Goal: Task Accomplishment & Management: Manage account settings

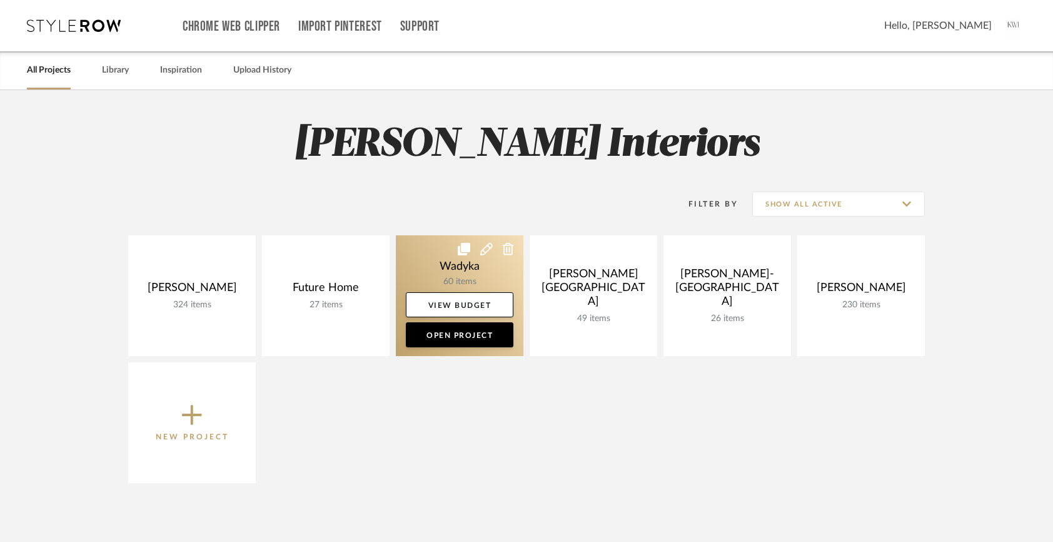
click at [476, 278] on link at bounding box center [460, 295] width 128 height 121
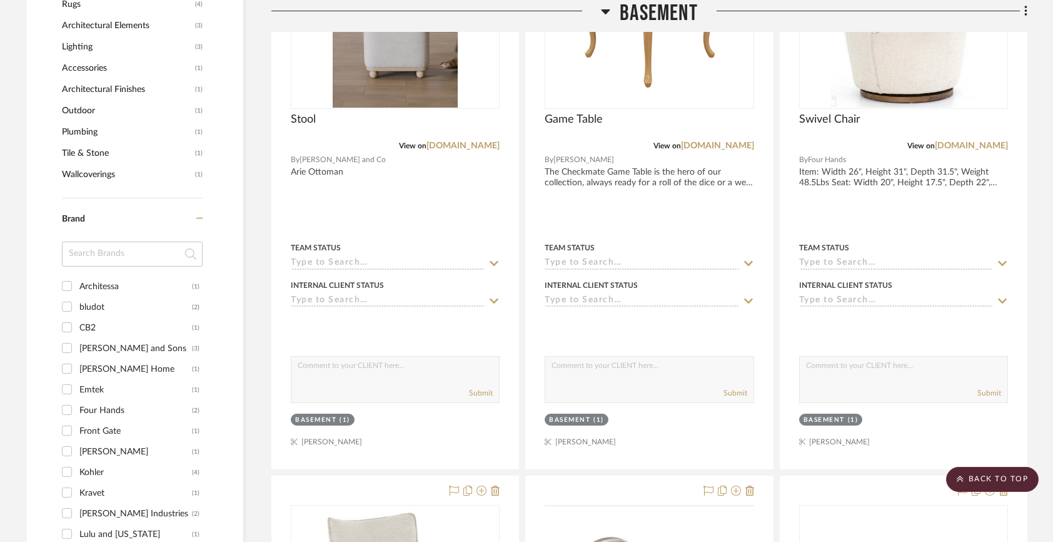
scroll to position [1161, 0]
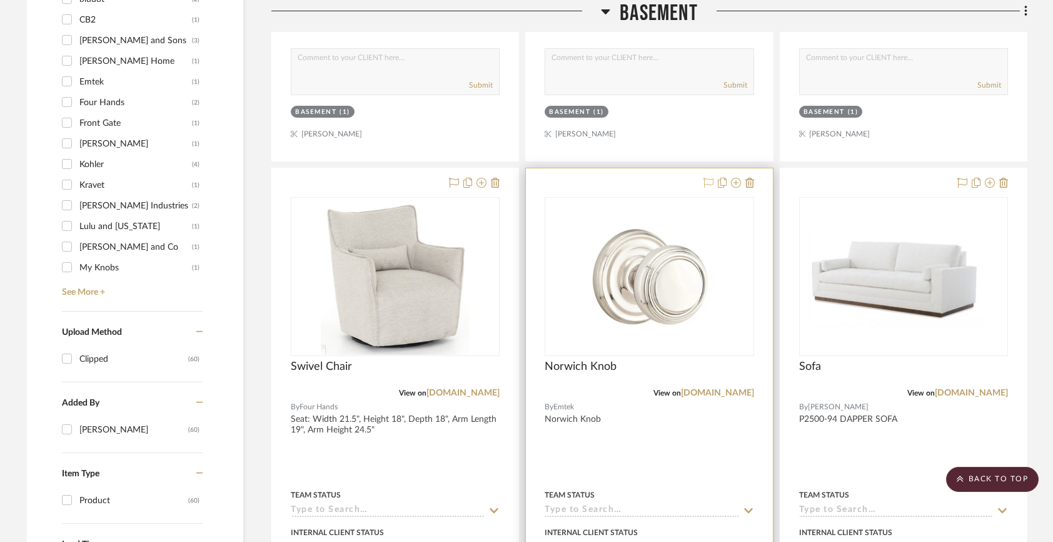
click at [707, 181] on icon at bounding box center [709, 183] width 10 height 10
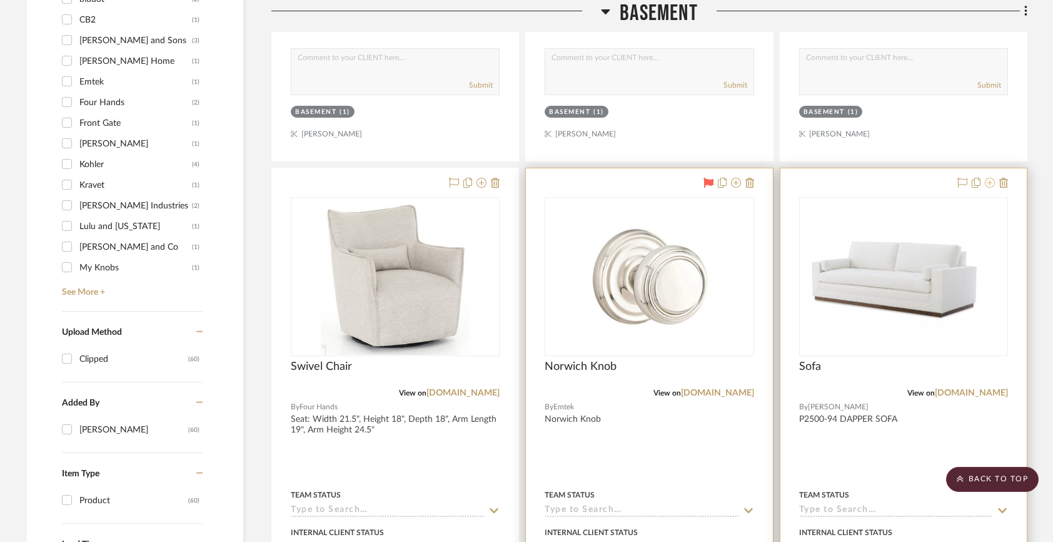
click at [988, 185] on icon at bounding box center [990, 183] width 10 height 10
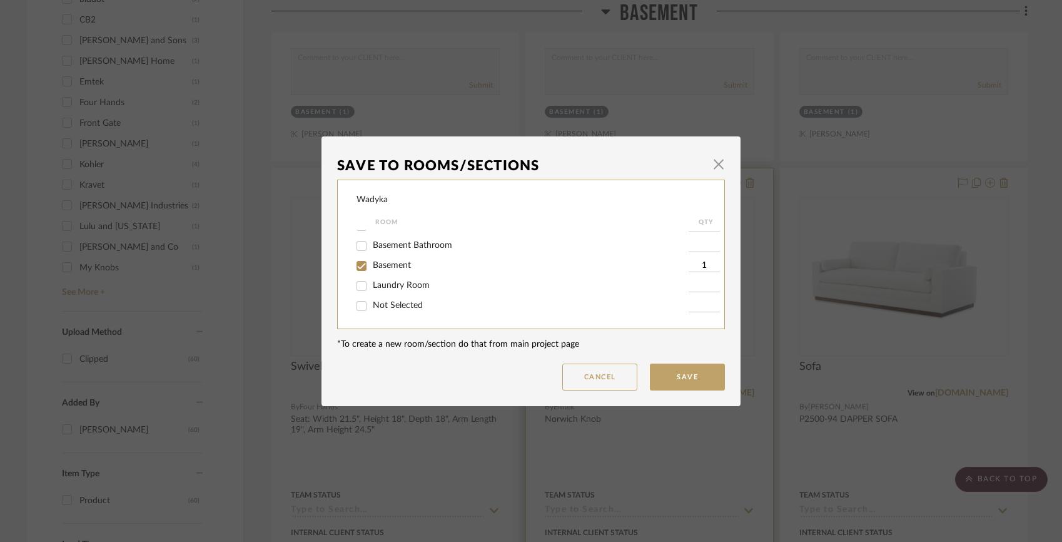
scroll to position [119, 0]
click at [381, 262] on span "Basement" at bounding box center [392, 265] width 38 height 9
click at [372, 262] on input "Basement" at bounding box center [362, 266] width 20 height 20
checkbox input "false"
click at [380, 311] on div "Not Selected" at bounding box center [523, 306] width 332 height 20
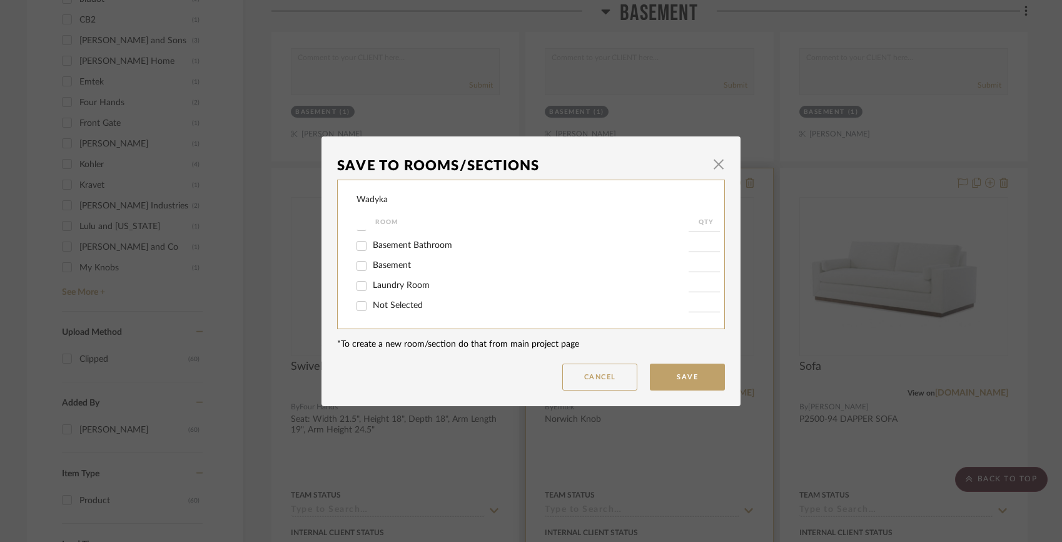
click at [374, 301] on span "Not Selected" at bounding box center [398, 305] width 50 height 9
click at [372, 301] on input "Not Selected" at bounding box center [362, 306] width 20 height 20
checkbox input "true"
type input "1"
click at [665, 384] on button "Save" at bounding box center [687, 376] width 75 height 27
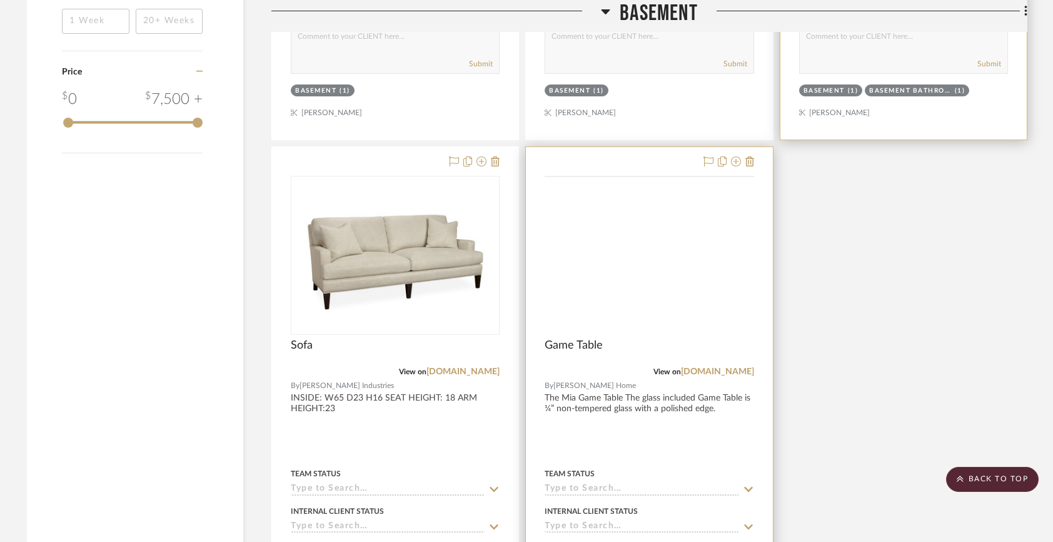
scroll to position [1751, 0]
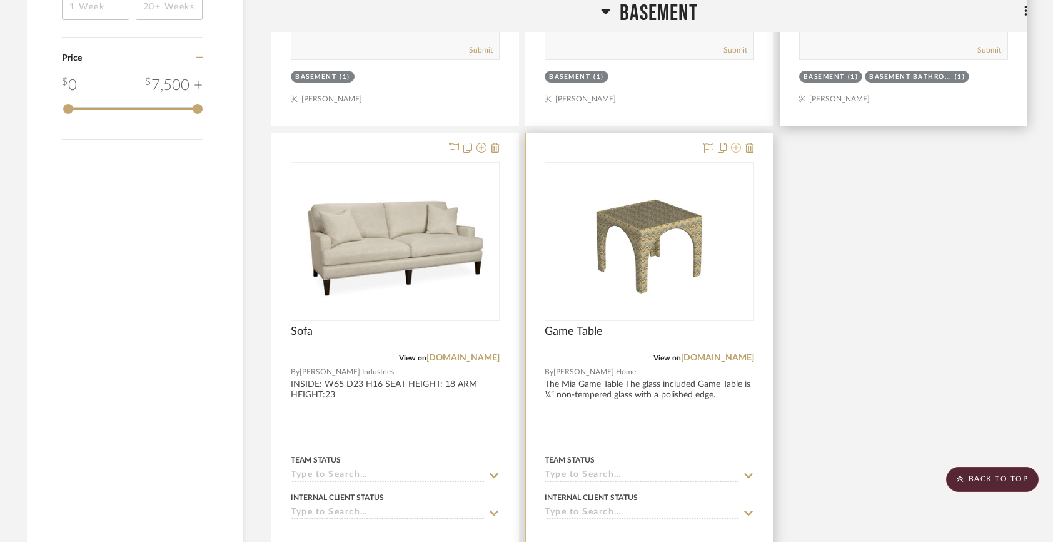
click at [740, 153] on fa-icon at bounding box center [736, 148] width 10 height 10
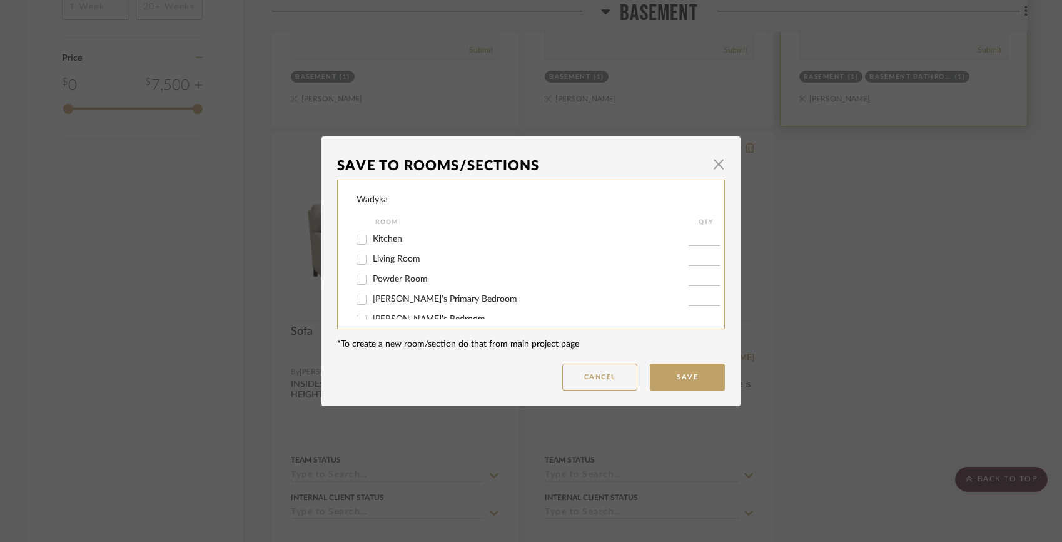
scroll to position [119, 0]
click at [395, 266] on span "Basement" at bounding box center [392, 265] width 38 height 9
click at [372, 266] on input "Basement" at bounding box center [362, 266] width 20 height 20
checkbox input "false"
click at [395, 302] on span "Not Selected" at bounding box center [398, 305] width 50 height 9
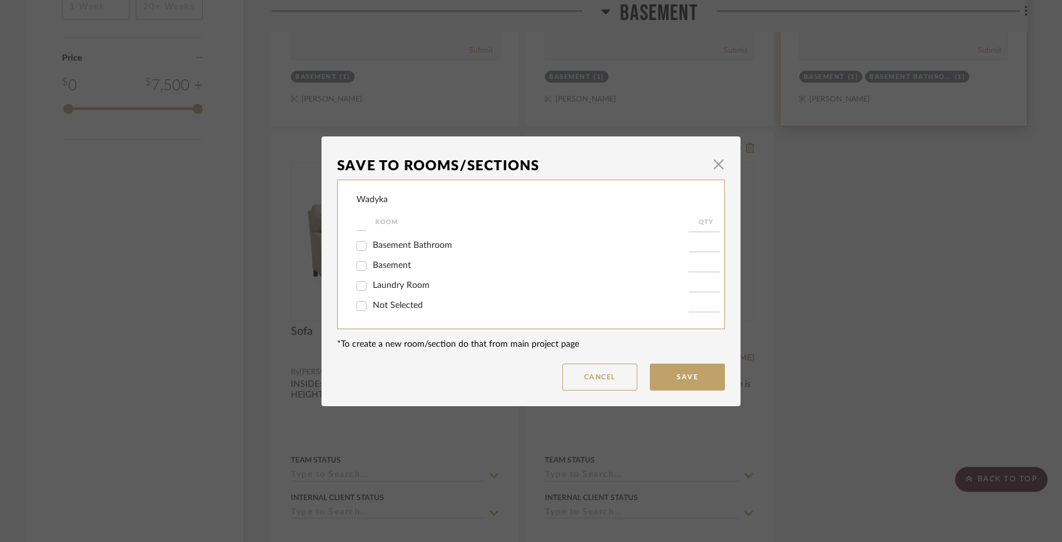
click at [372, 302] on input "Not Selected" at bounding box center [362, 306] width 20 height 20
checkbox input "true"
type input "1"
click at [650, 377] on button "Save" at bounding box center [687, 376] width 75 height 27
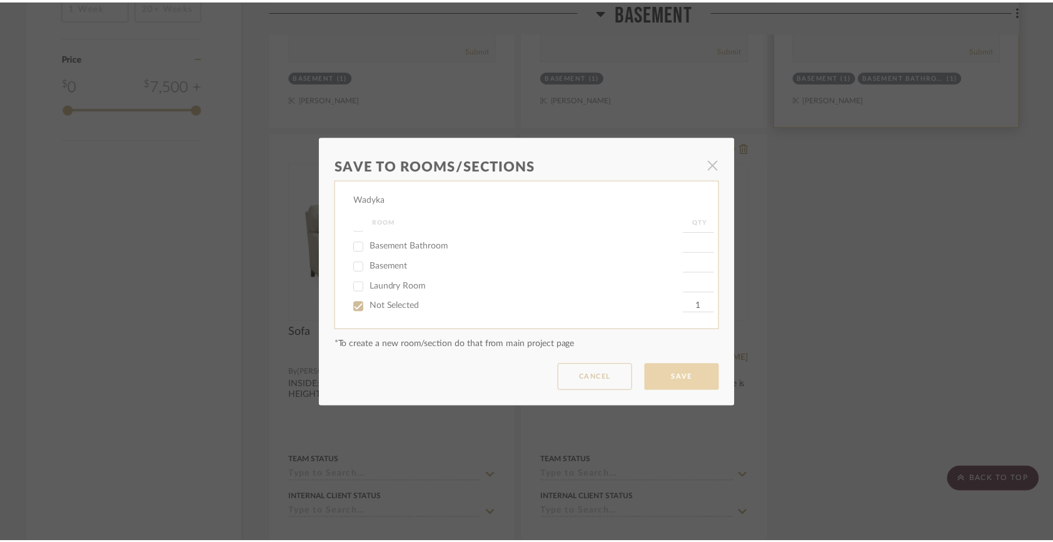
scroll to position [1751, 0]
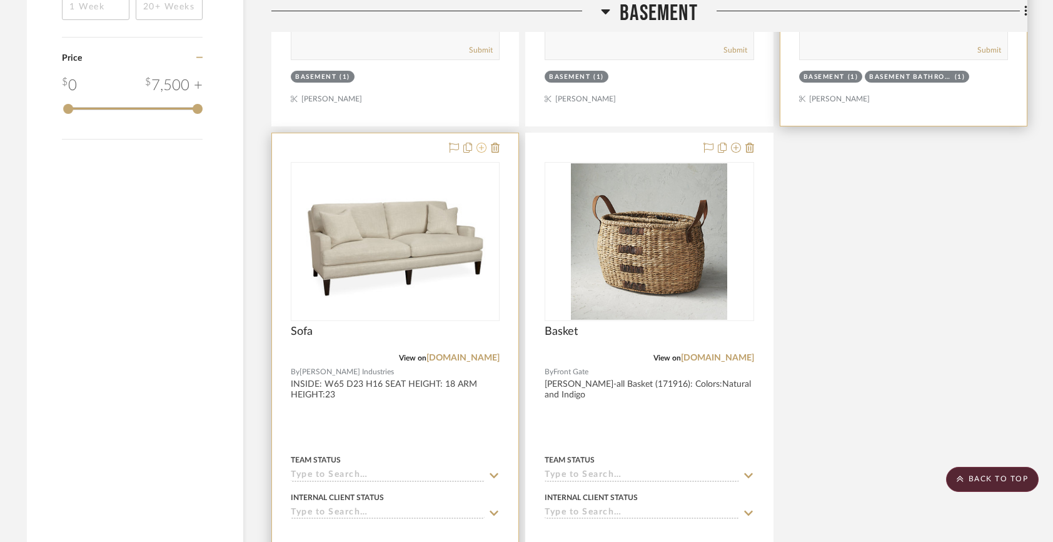
click at [483, 148] on icon at bounding box center [482, 148] width 10 height 10
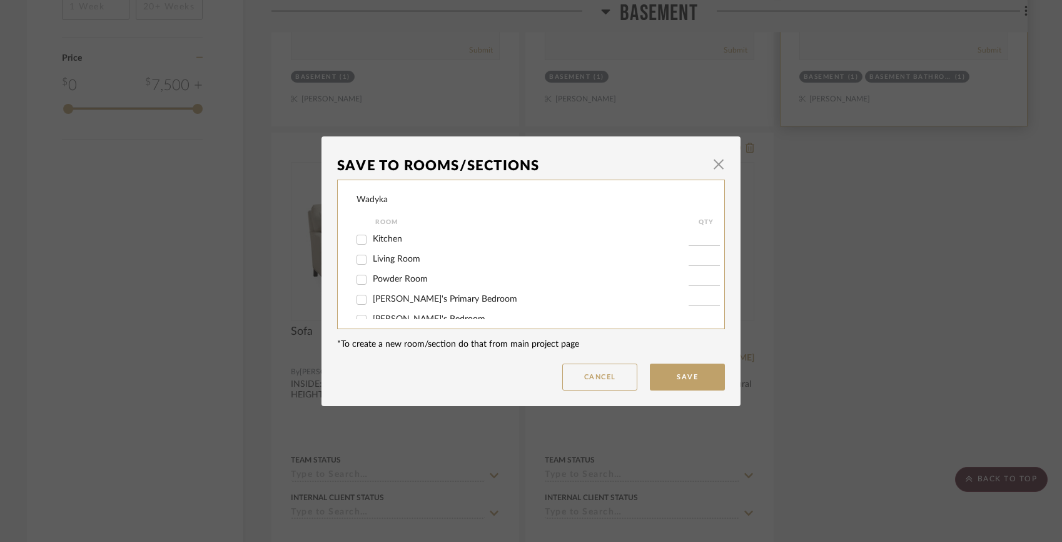
scroll to position [119, 0]
click at [380, 263] on span "Basement" at bounding box center [392, 265] width 38 height 9
click at [372, 263] on input "Basement" at bounding box center [362, 266] width 20 height 20
checkbox input "false"
click at [378, 308] on span "Not Selected" at bounding box center [398, 305] width 50 height 9
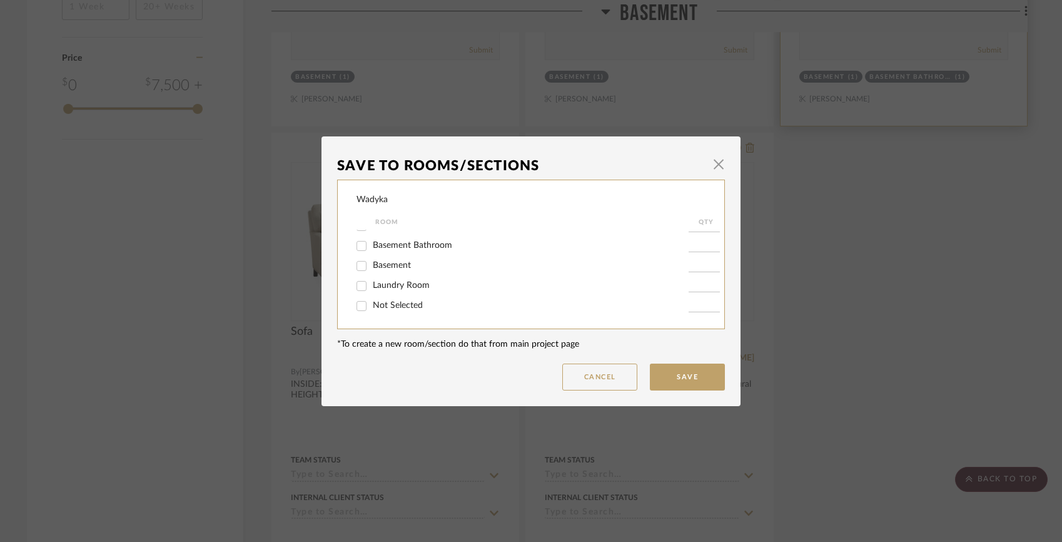
click at [372, 308] on input "Not Selected" at bounding box center [362, 306] width 20 height 20
checkbox input "true"
type input "1"
click at [689, 371] on button "Save" at bounding box center [687, 376] width 75 height 27
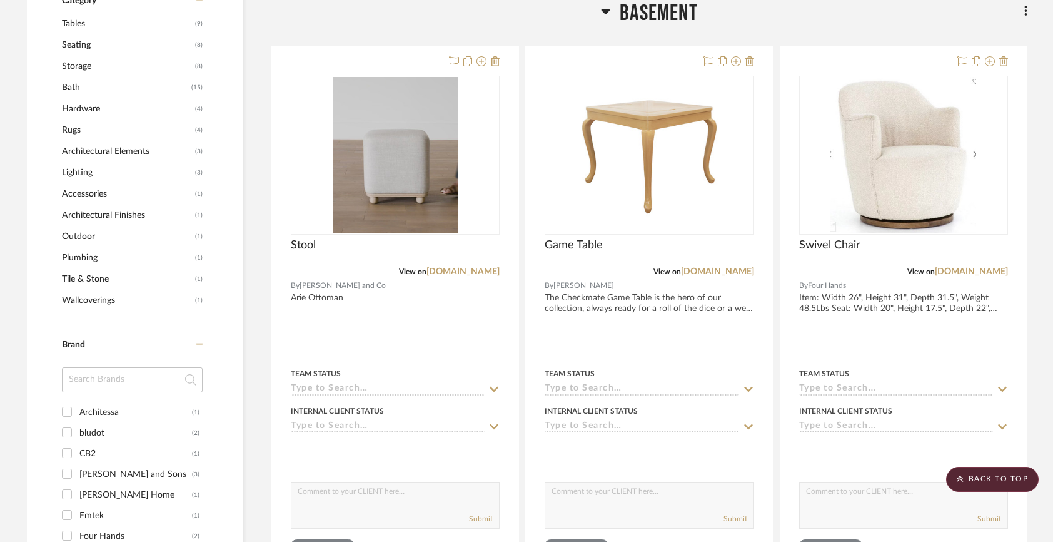
scroll to position [729, 0]
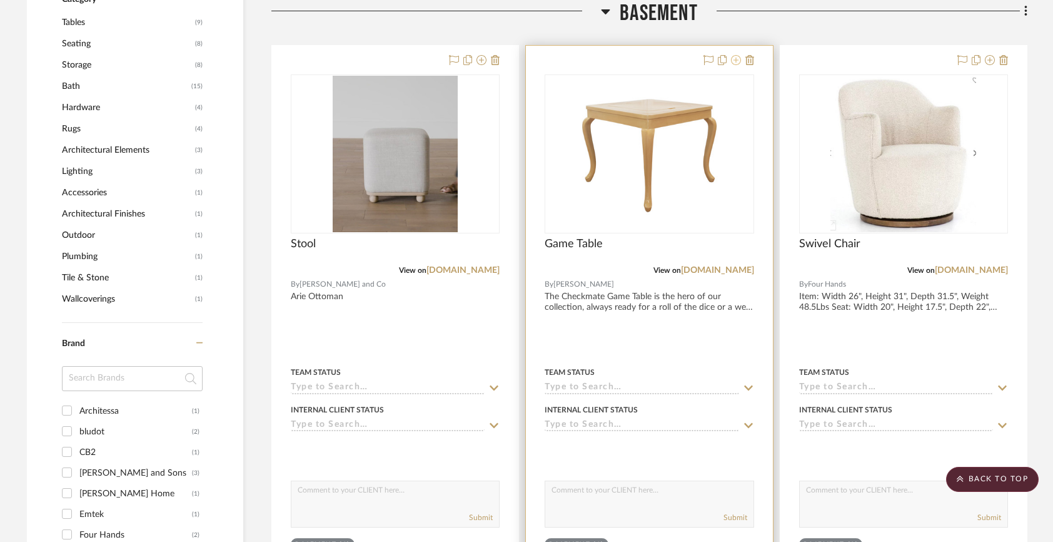
click at [735, 61] on icon at bounding box center [736, 60] width 10 height 10
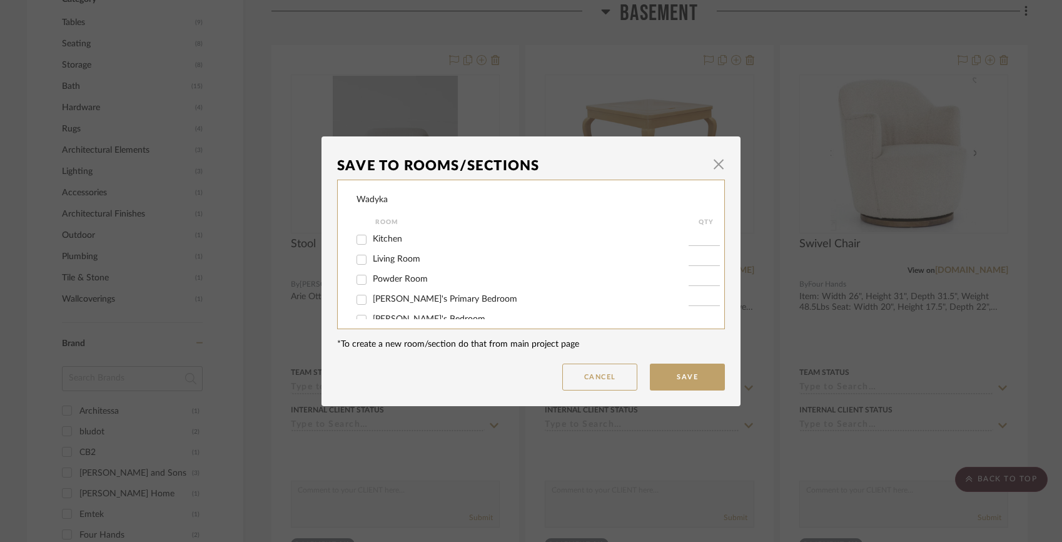
scroll to position [119, 0]
click at [396, 266] on span "Basement" at bounding box center [392, 265] width 38 height 9
click at [372, 266] on input "Basement" at bounding box center [362, 266] width 20 height 20
checkbox input "false"
click at [393, 311] on div "Not Selected" at bounding box center [523, 306] width 332 height 20
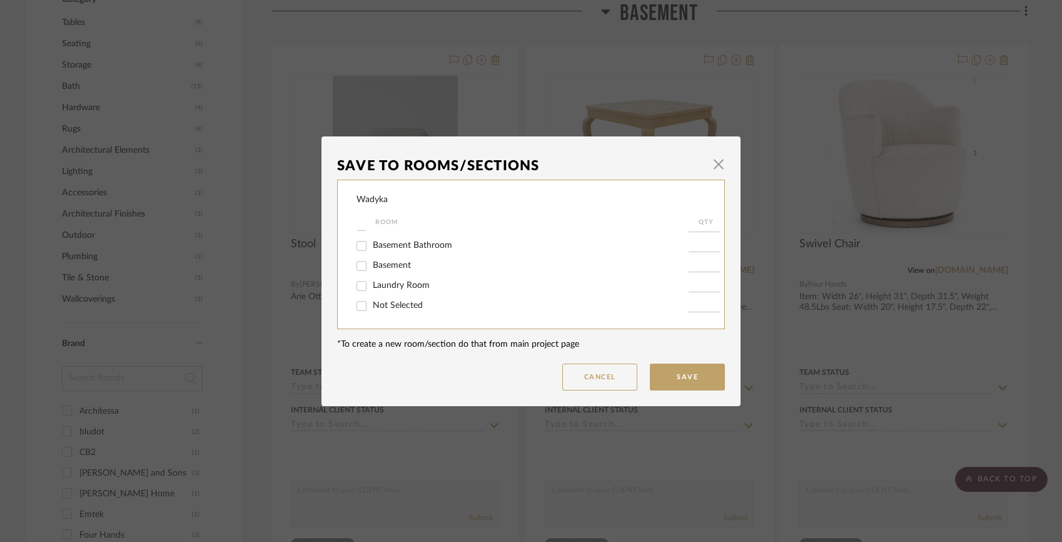
click at [391, 306] on span "Not Selected" at bounding box center [398, 305] width 50 height 9
click at [372, 306] on input "Not Selected" at bounding box center [362, 306] width 20 height 20
checkbox input "true"
type input "1"
click at [656, 377] on button "Save" at bounding box center [687, 376] width 75 height 27
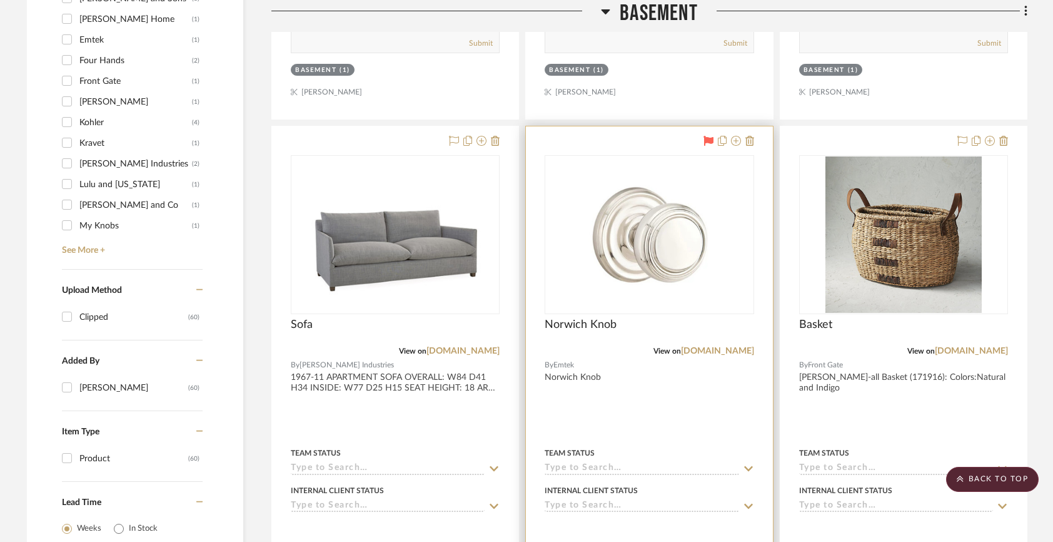
scroll to position [1200, 0]
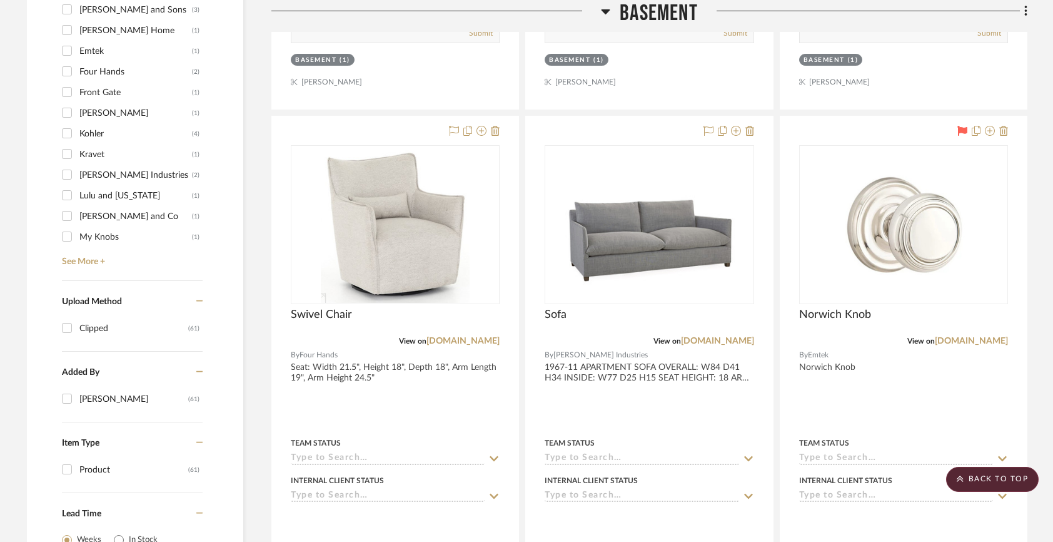
scroll to position [1233, 0]
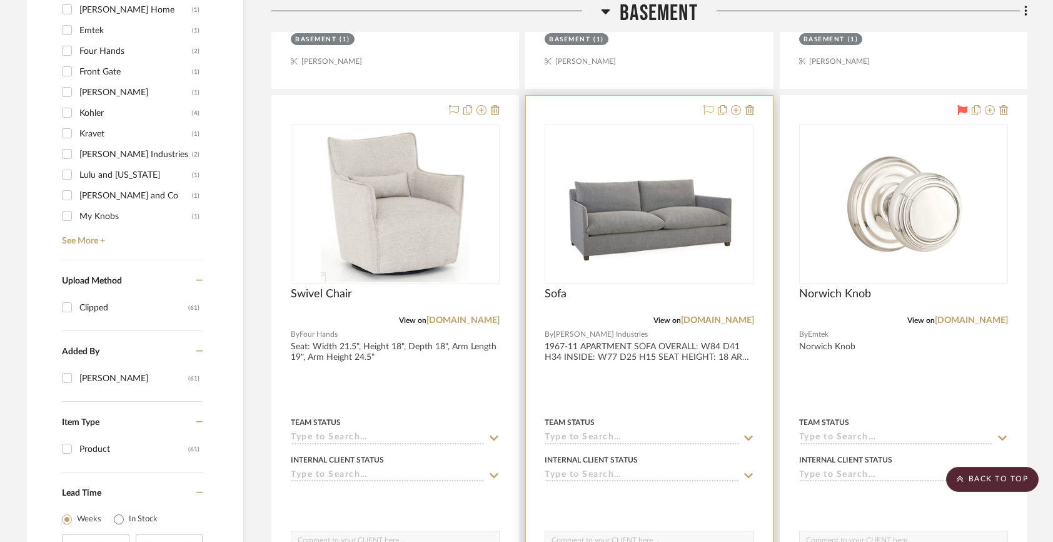
click at [706, 113] on icon at bounding box center [709, 110] width 10 height 10
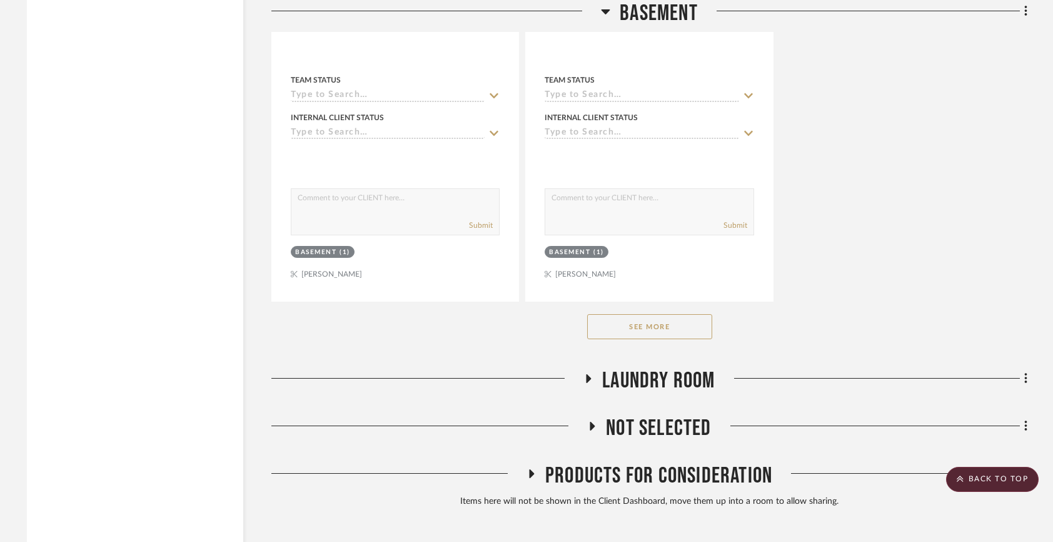
scroll to position [2197, 0]
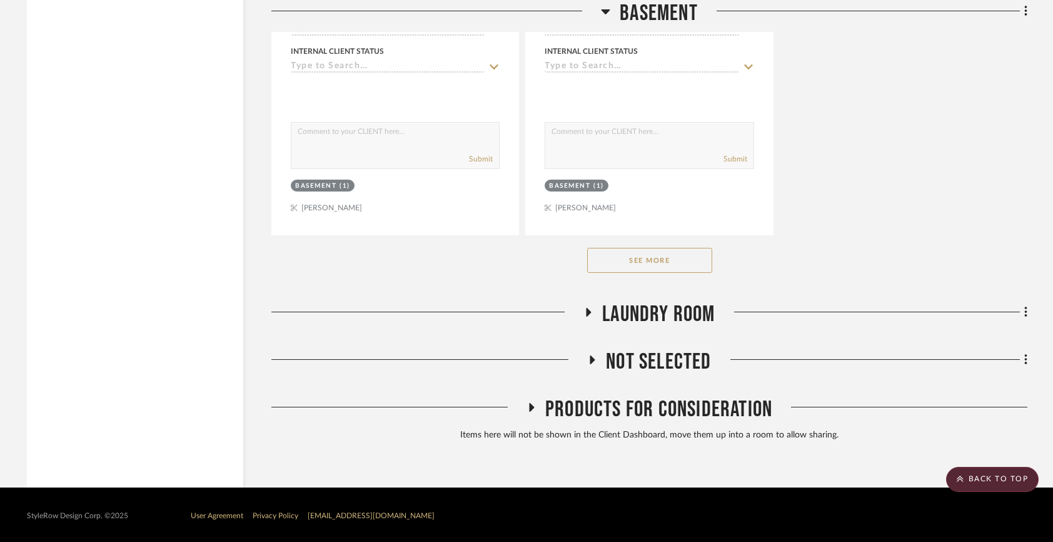
click at [647, 261] on button "See More" at bounding box center [649, 260] width 125 height 25
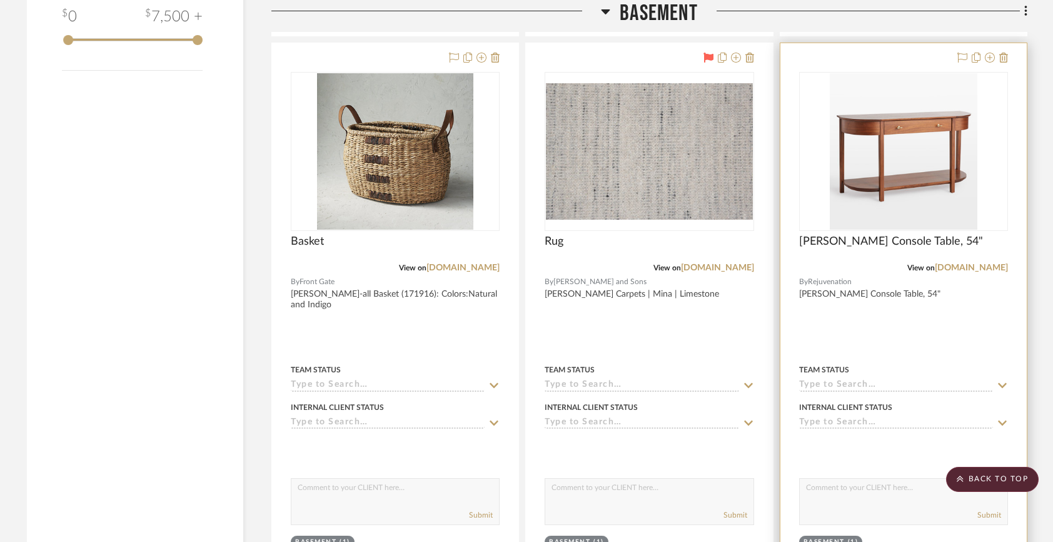
scroll to position [1825, 0]
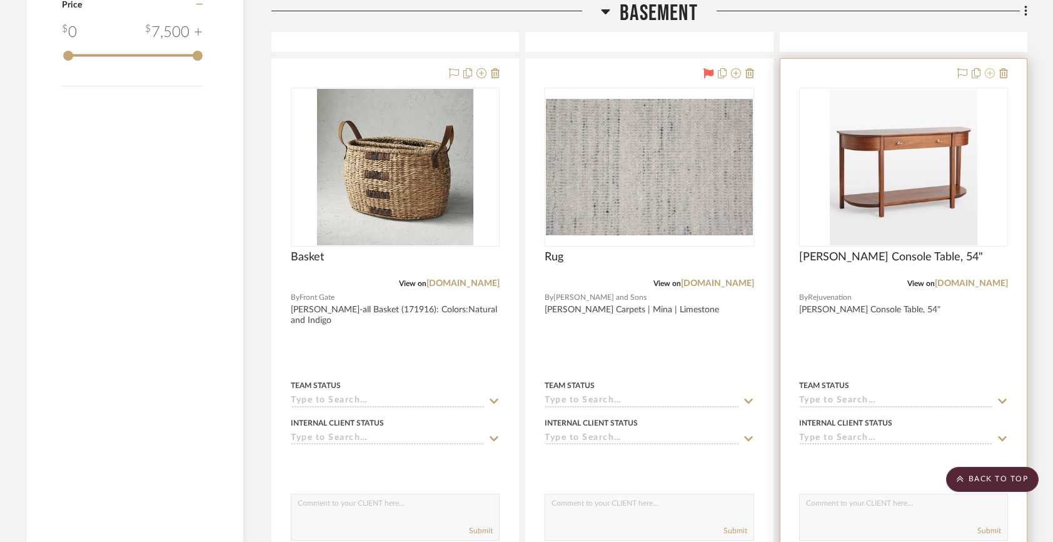
click at [989, 73] on icon at bounding box center [990, 73] width 10 height 10
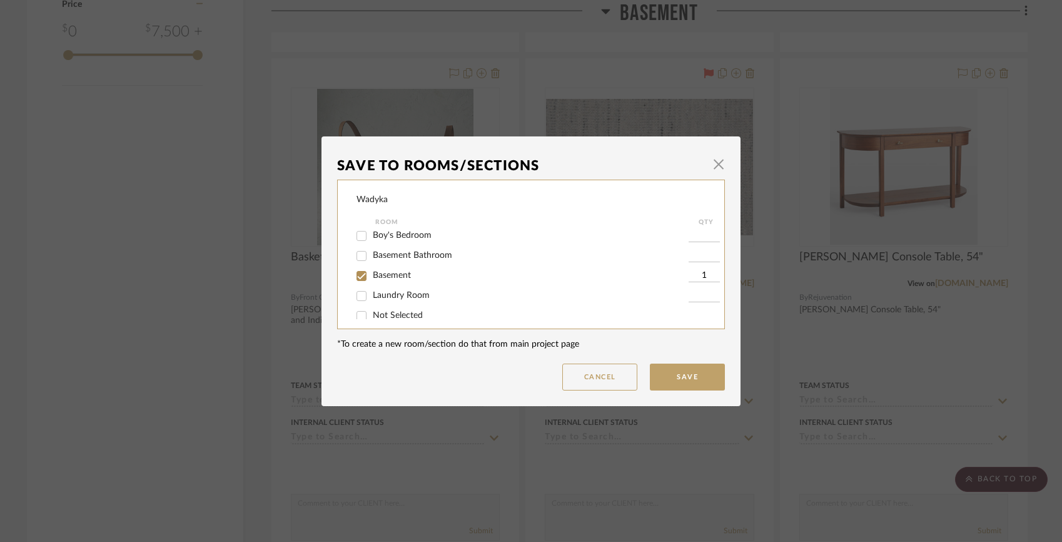
scroll to position [106, 0]
click at [388, 277] on span "Basement" at bounding box center [392, 273] width 38 height 9
click at [372, 277] on input "Basement" at bounding box center [362, 274] width 20 height 20
checkbox input "false"
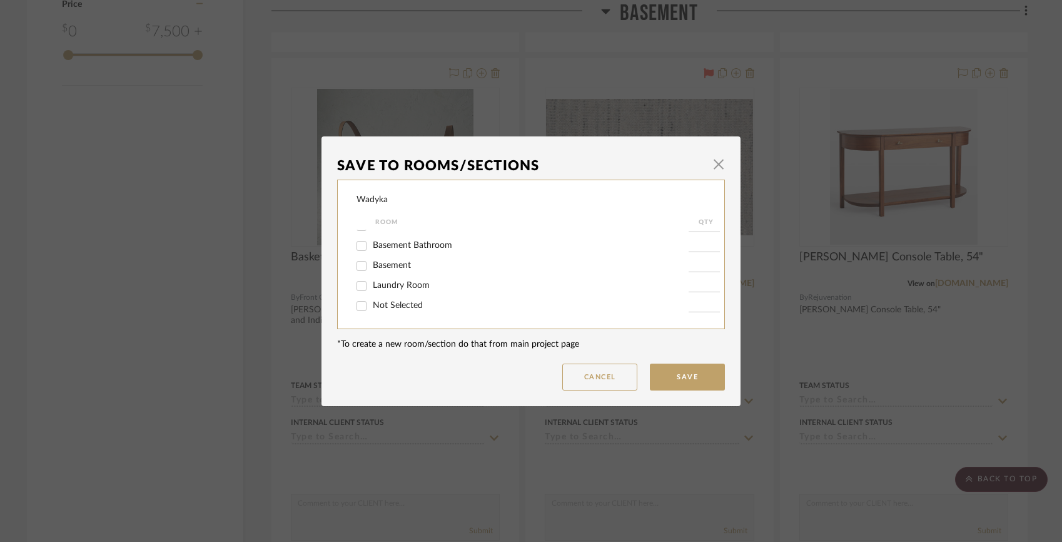
click at [386, 314] on div "Not Selected" at bounding box center [523, 306] width 332 height 20
click at [383, 306] on span "Not Selected" at bounding box center [398, 305] width 50 height 9
click at [372, 306] on input "Not Selected" at bounding box center [362, 306] width 20 height 20
checkbox input "true"
type input "1"
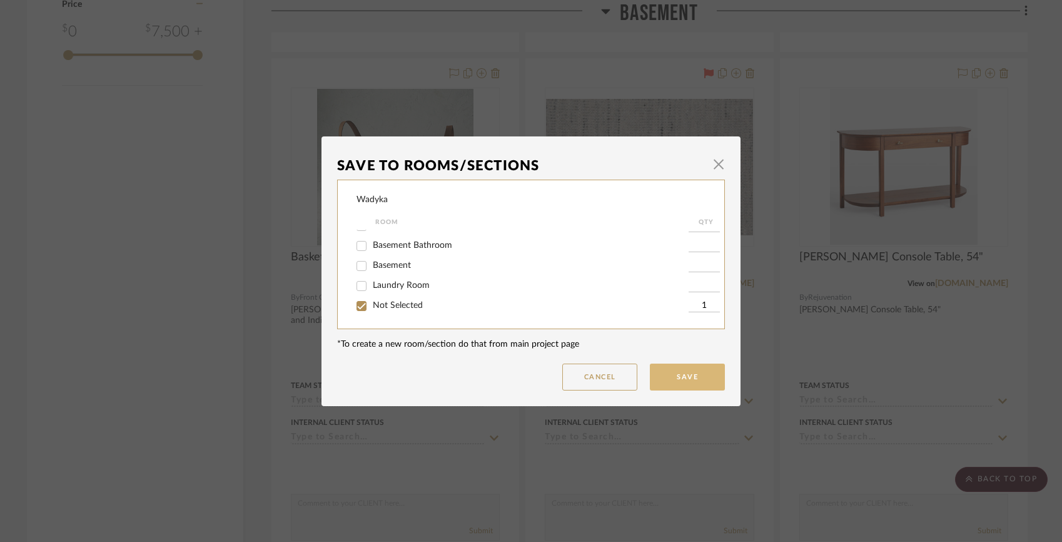
click at [688, 378] on button "Save" at bounding box center [687, 376] width 75 height 27
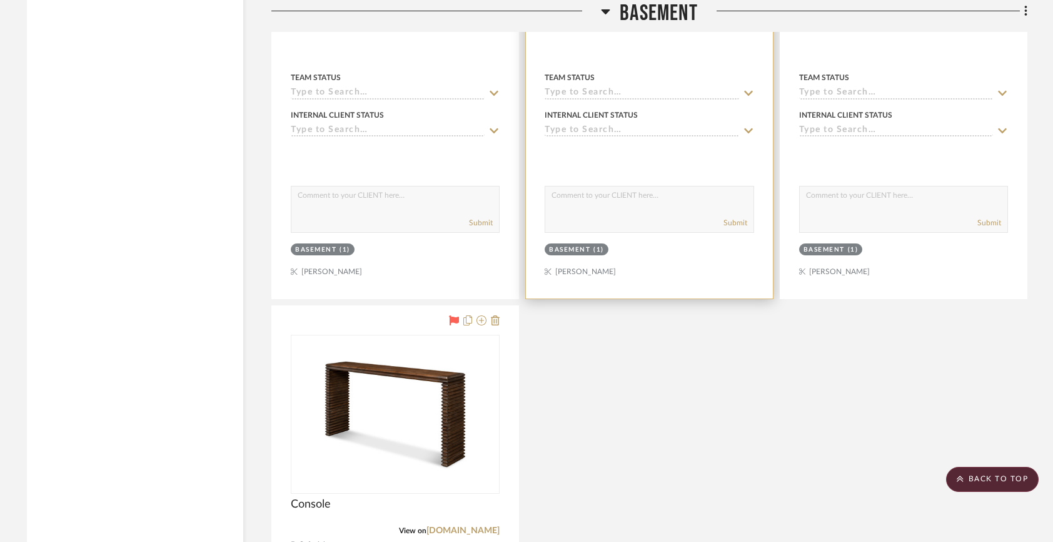
scroll to position [2838, 0]
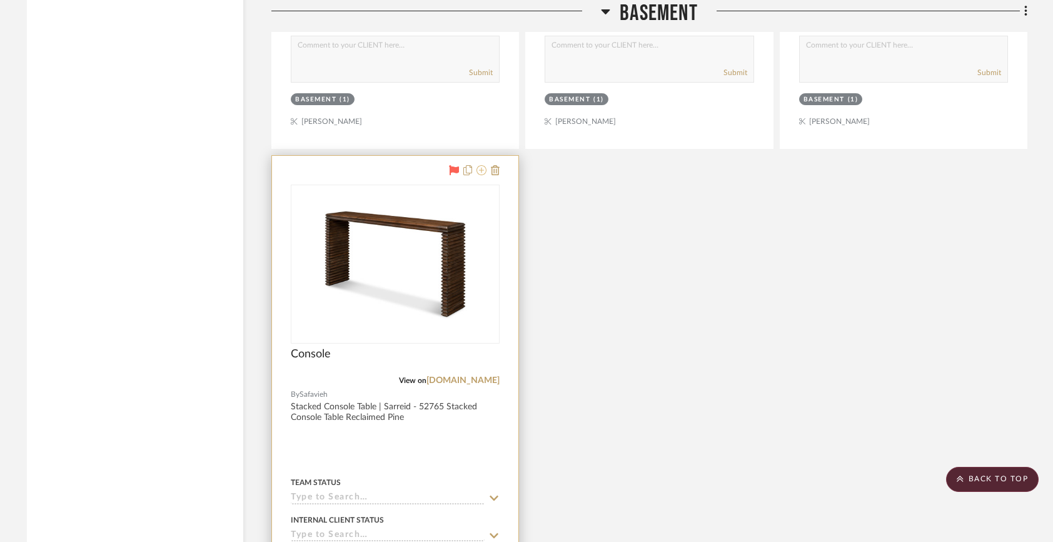
click at [483, 166] on icon at bounding box center [482, 170] width 10 height 10
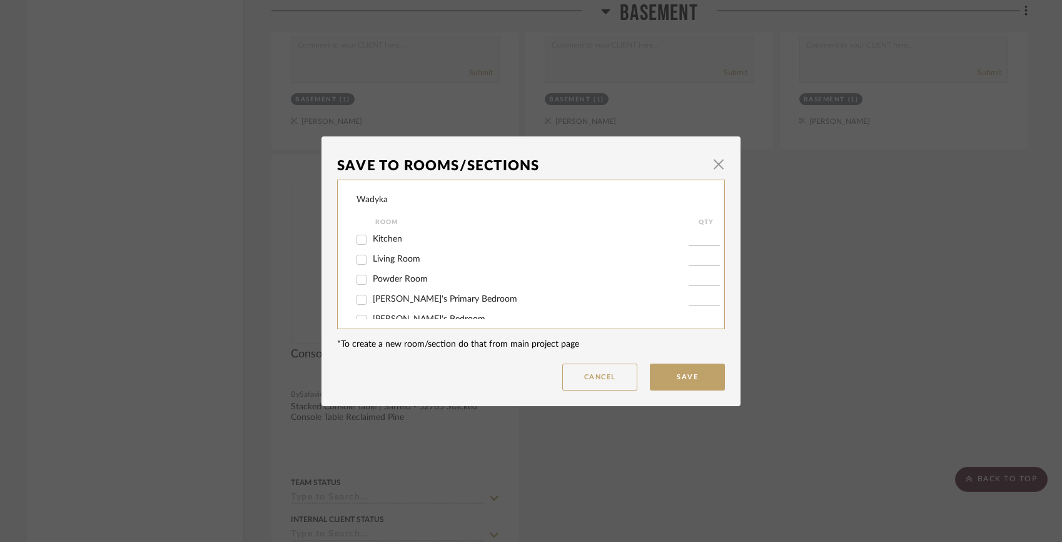
scroll to position [119, 0]
click at [402, 265] on span "Basement" at bounding box center [392, 265] width 38 height 9
click at [372, 265] on input "Basement" at bounding box center [362, 266] width 20 height 20
checkbox input "false"
click at [401, 302] on span "Not Selected" at bounding box center [398, 305] width 50 height 9
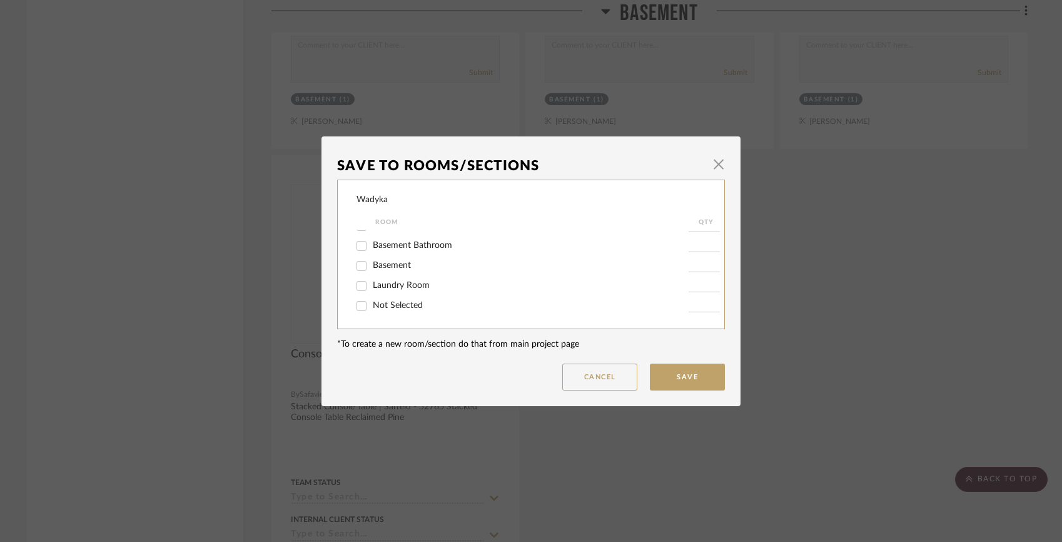
click at [372, 302] on input "Not Selected" at bounding box center [362, 306] width 20 height 20
checkbox input "true"
type input "1"
click at [670, 371] on button "Save" at bounding box center [687, 376] width 75 height 27
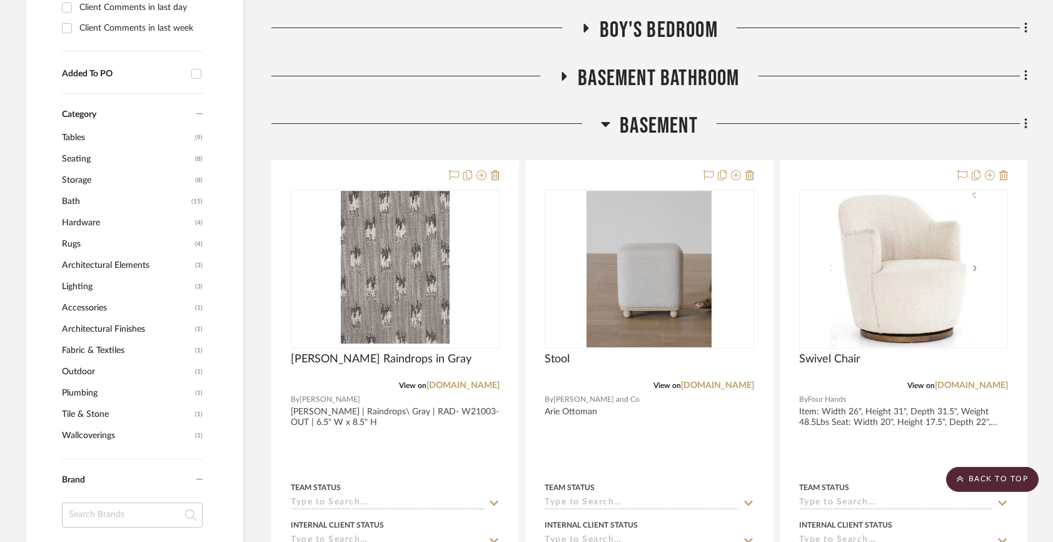
scroll to position [589, 0]
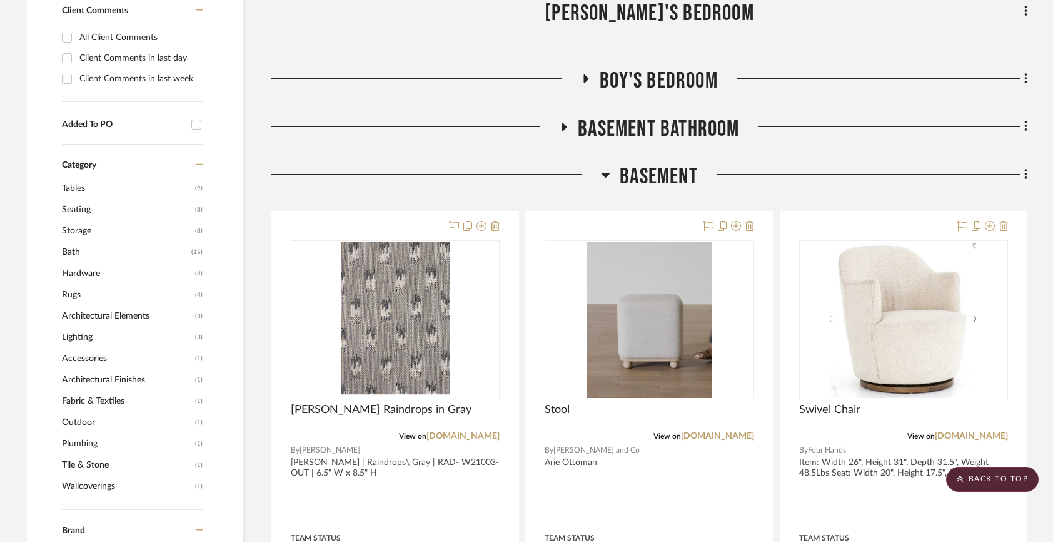
scroll to position [402, 0]
